Goal: Information Seeking & Learning: Check status

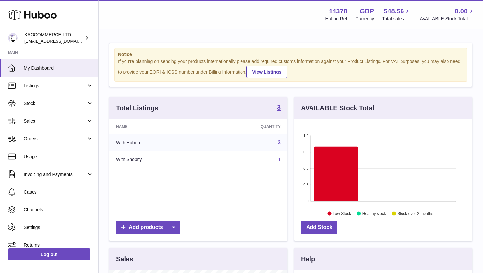
scroll to position [102, 178]
click at [40, 96] on link "Stock" at bounding box center [49, 104] width 98 height 18
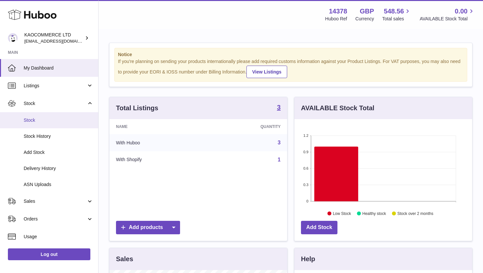
click at [42, 124] on link "Stock" at bounding box center [49, 120] width 98 height 16
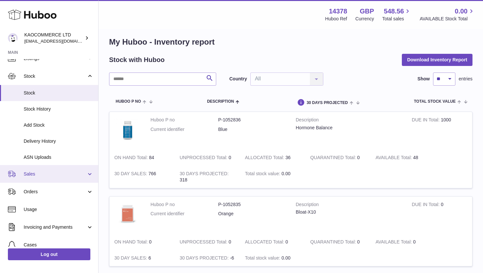
scroll to position [42, 0]
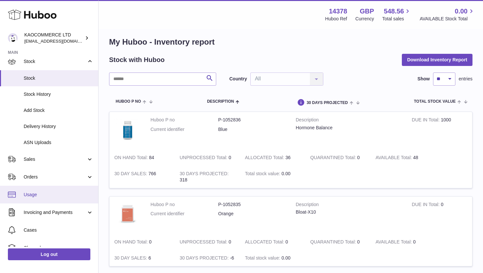
click at [42, 194] on span "Usage" at bounding box center [59, 195] width 70 height 6
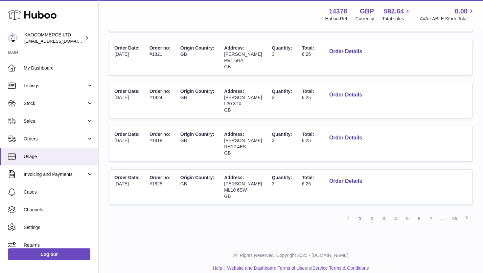
scroll to position [360, 0]
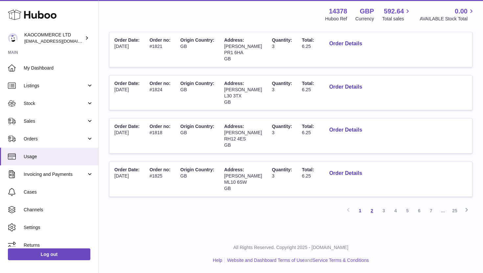
click at [372, 209] on link "2" at bounding box center [372, 211] width 12 height 12
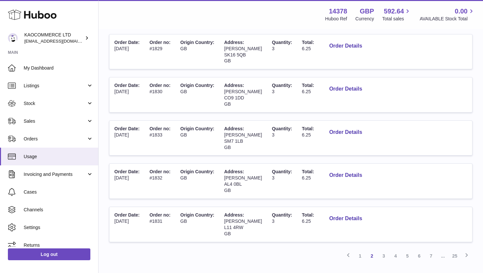
scroll to position [270, 0]
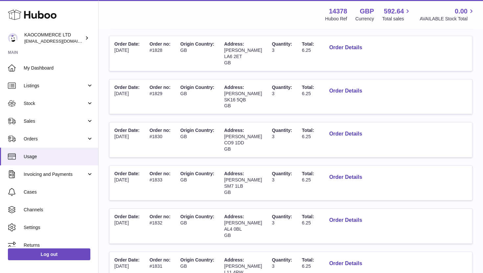
click at [304, 175] on span "Total:" at bounding box center [308, 173] width 12 height 5
click at [303, 178] on span "6.25" at bounding box center [306, 179] width 9 height 5
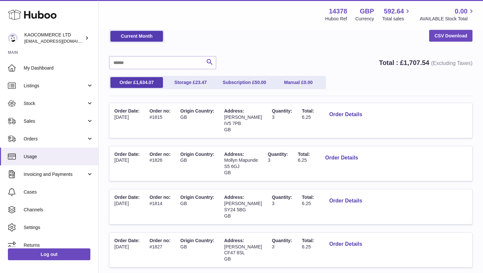
scroll to position [0, 0]
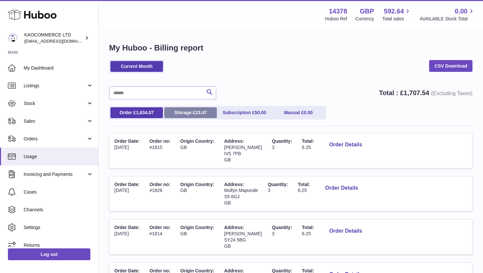
click at [198, 116] on link "Storage £ 23.47" at bounding box center [190, 112] width 53 height 11
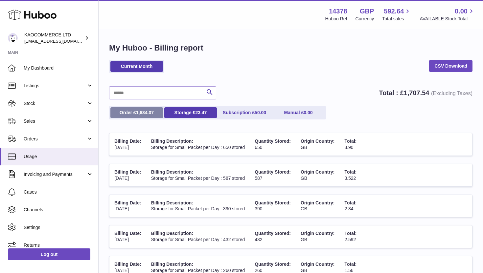
click at [148, 117] on link "Order £ 1,634.07" at bounding box center [136, 112] width 53 height 11
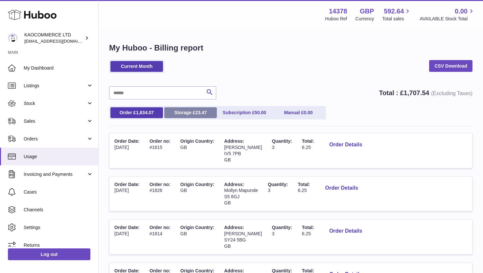
click at [195, 112] on span "23.47" at bounding box center [200, 112] width 11 height 5
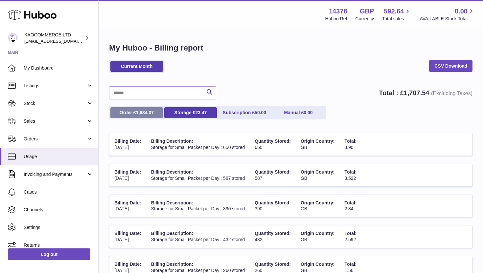
click at [131, 113] on link "Order £ 1,634.07" at bounding box center [136, 112] width 53 height 11
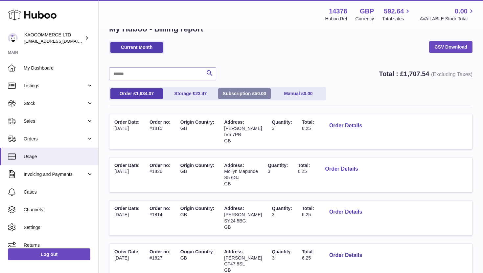
scroll to position [28, 0]
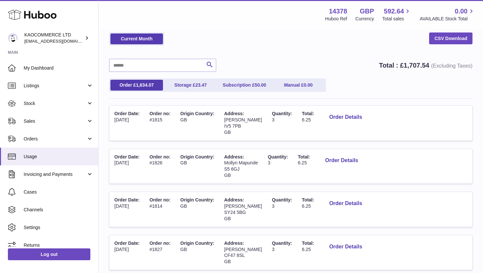
click at [437, 64] on span "(Excluding Taxes)" at bounding box center [451, 66] width 41 height 6
click at [383, 70] on div "Search Total : £ 1,707.54 (Excluding Taxes)" at bounding box center [290, 65] width 363 height 13
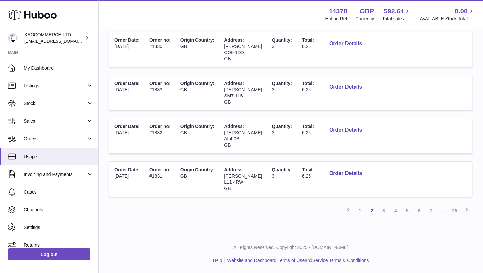
scroll to position [0, 0]
